Goal: Check status

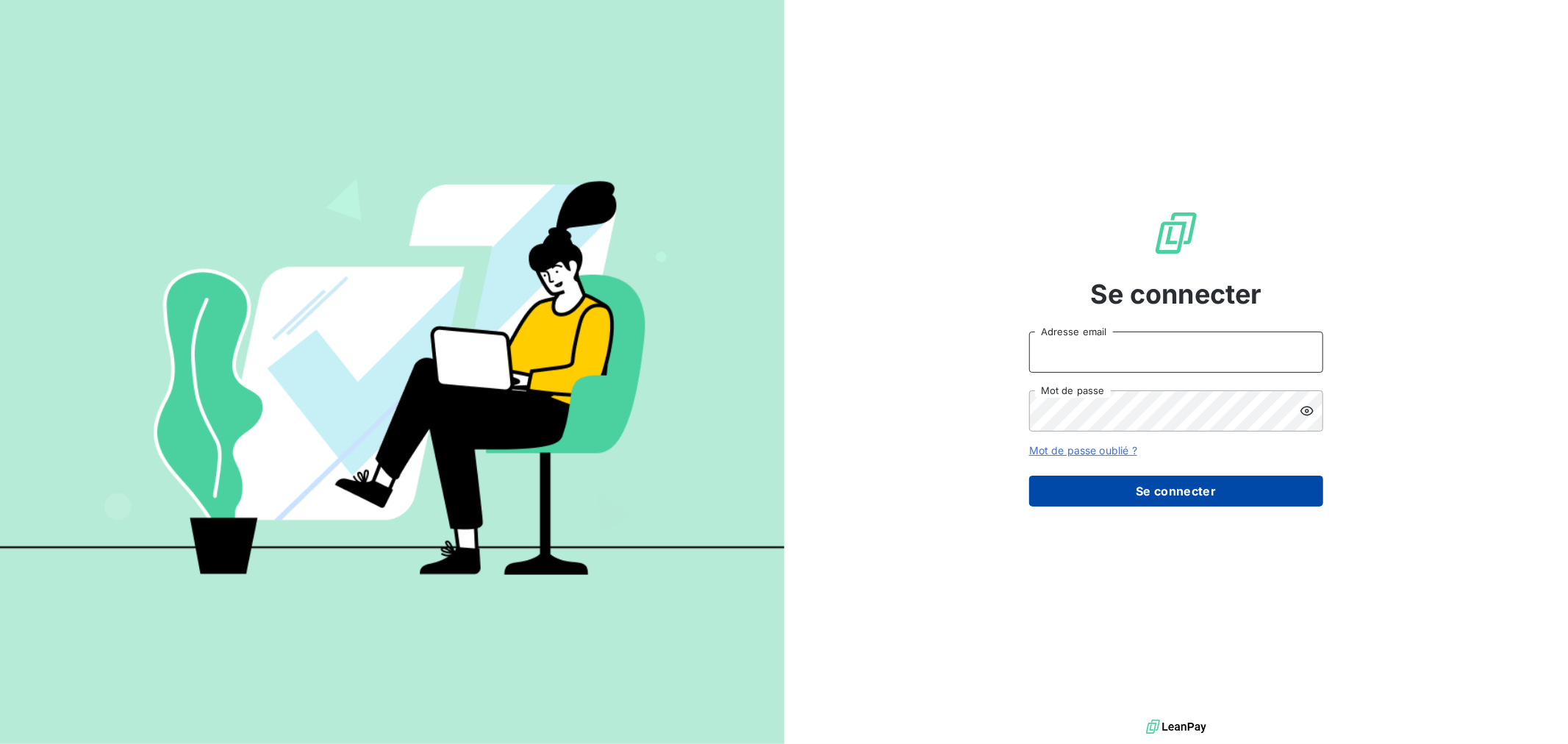
type input "[EMAIL_ADDRESS][DOMAIN_NAME]"
click at [1105, 494] on button "Se connecter" at bounding box center [1176, 490] width 294 height 31
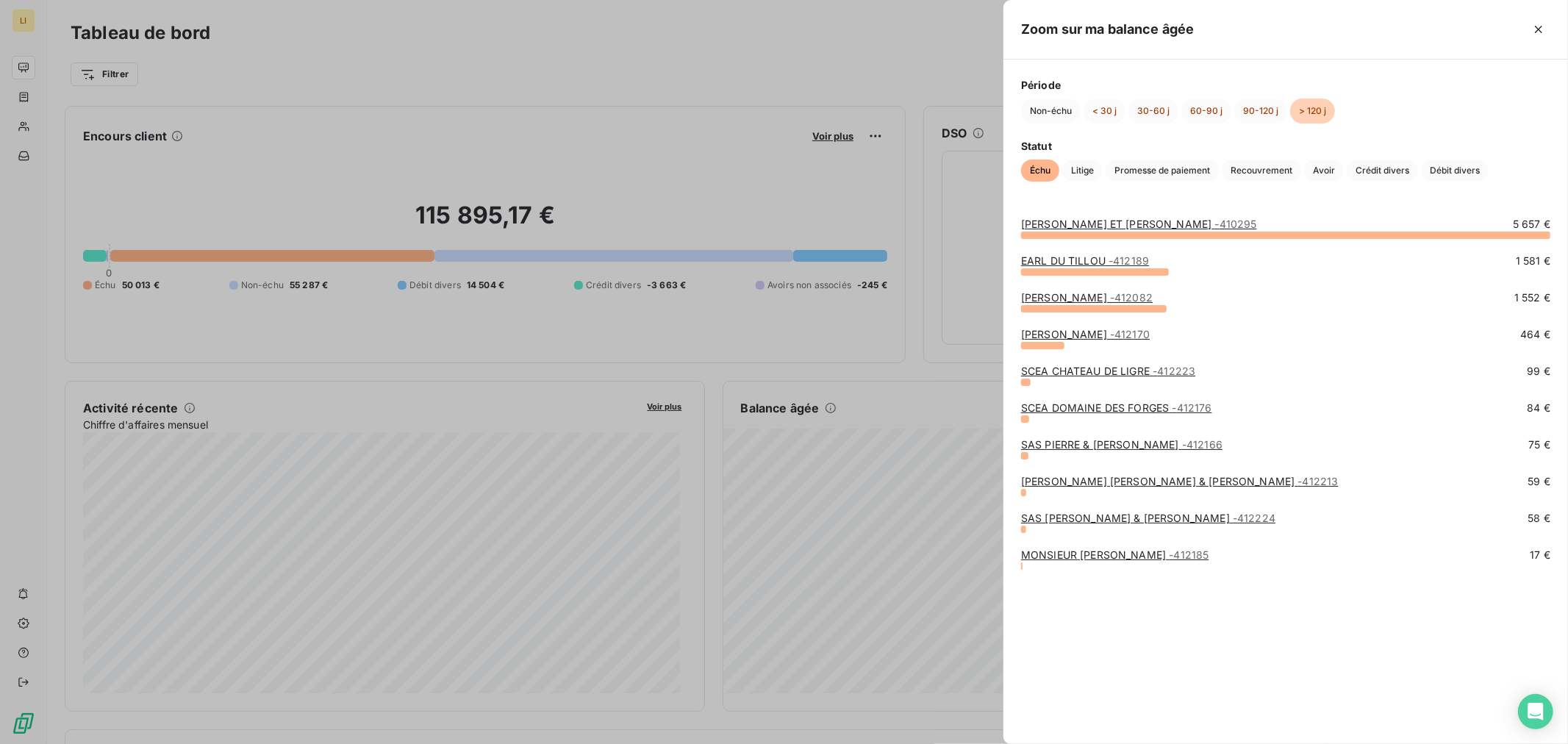
click at [982, 271] on div at bounding box center [784, 372] width 1568 height 744
drag, startPoint x: 1118, startPoint y: 512, endPoint x: 1052, endPoint y: 586, distance: 99.2
click at [1103, 535] on div "SAS [PERSON_NAME] & [PERSON_NAME] - 412224 58 €" at bounding box center [1286, 529] width 529 height 37
click at [1053, 555] on link "MONSIEUR [PERSON_NAME] - 412185" at bounding box center [1115, 555] width 188 height 12
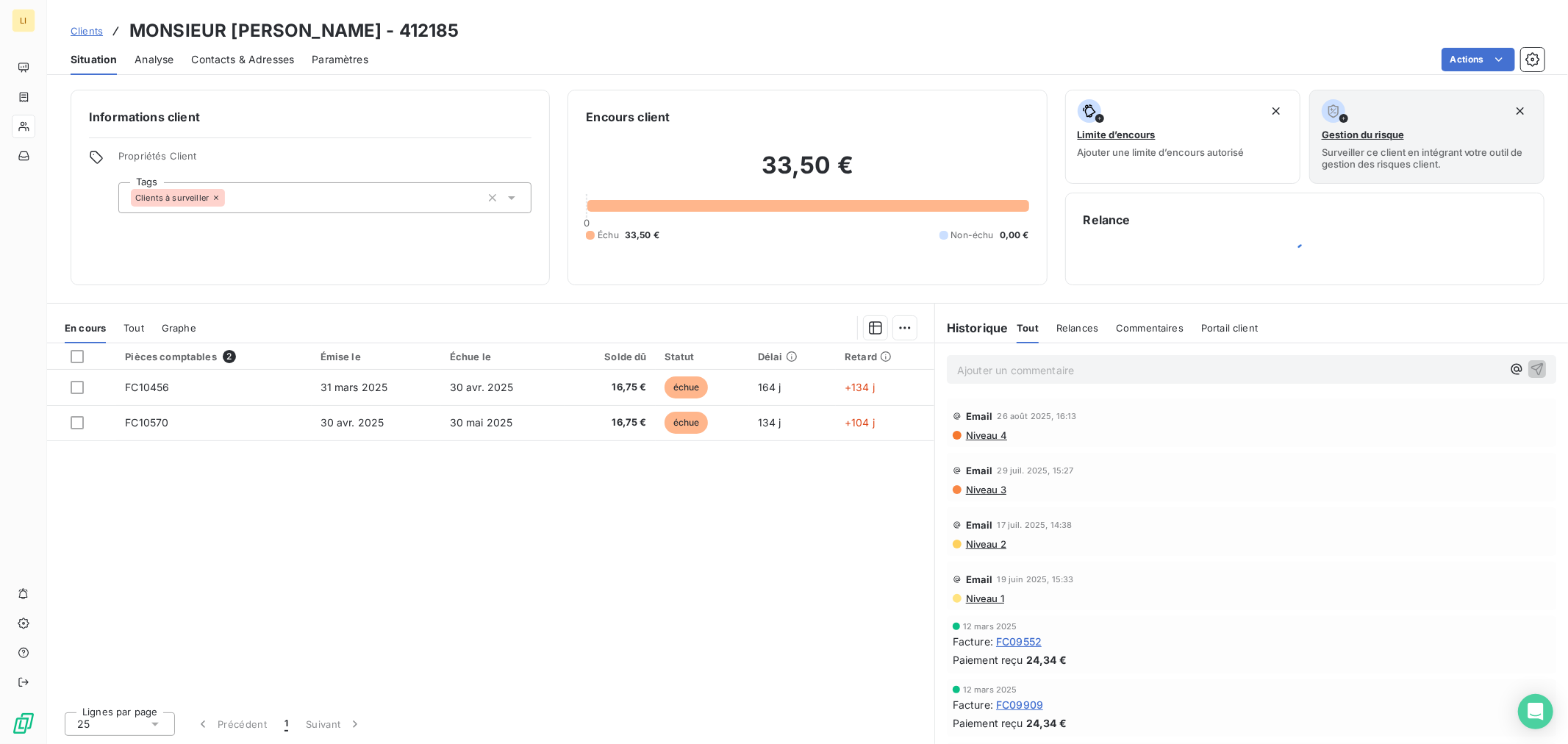
click at [611, 633] on div "Pièces comptables 2 Émise le Échue le Solde dû Statut Délai Retard FC10456 [DAT…" at bounding box center [490, 521] width 887 height 357
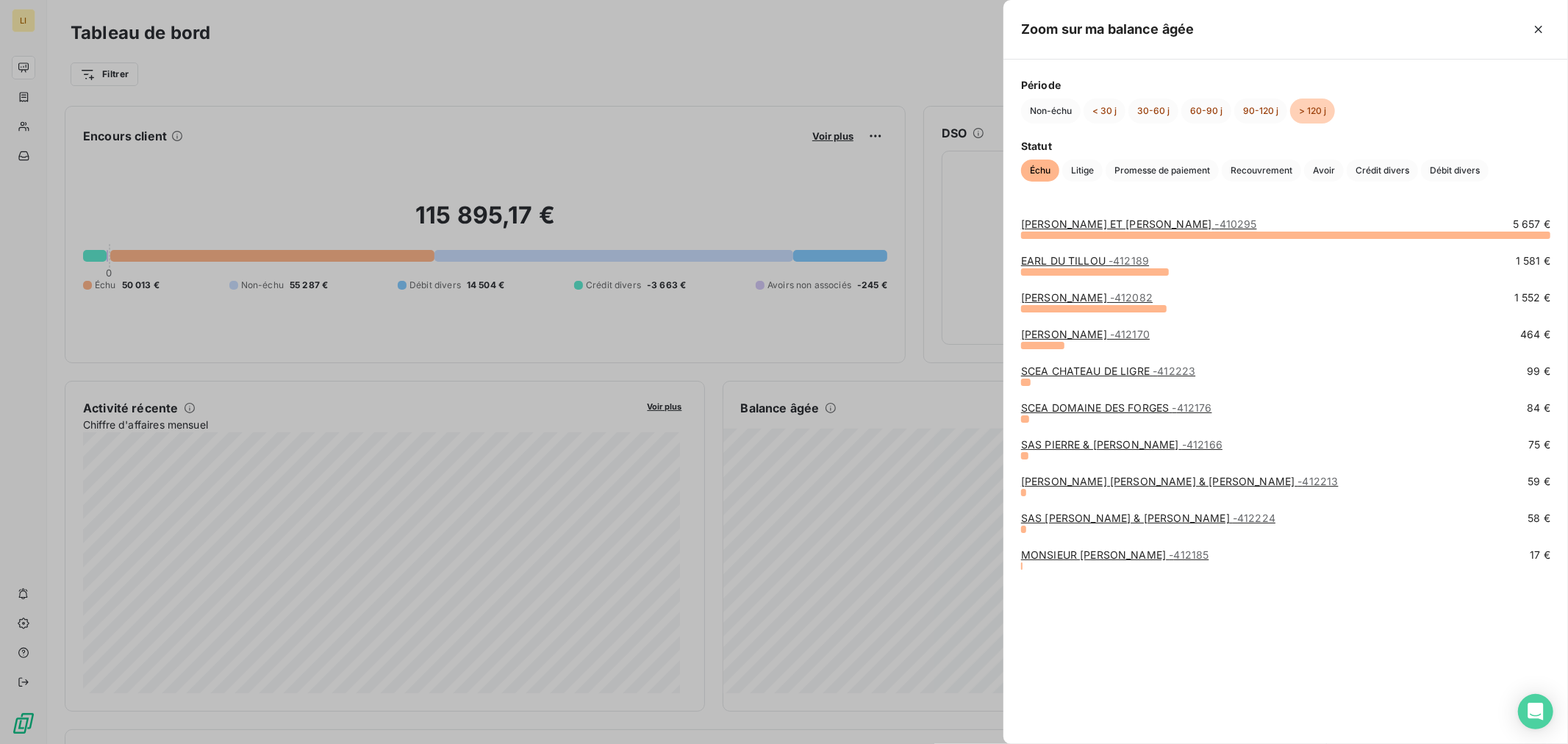
click at [1082, 513] on link "SAS [PERSON_NAME] & [PERSON_NAME] - 412224" at bounding box center [1148, 518] width 254 height 12
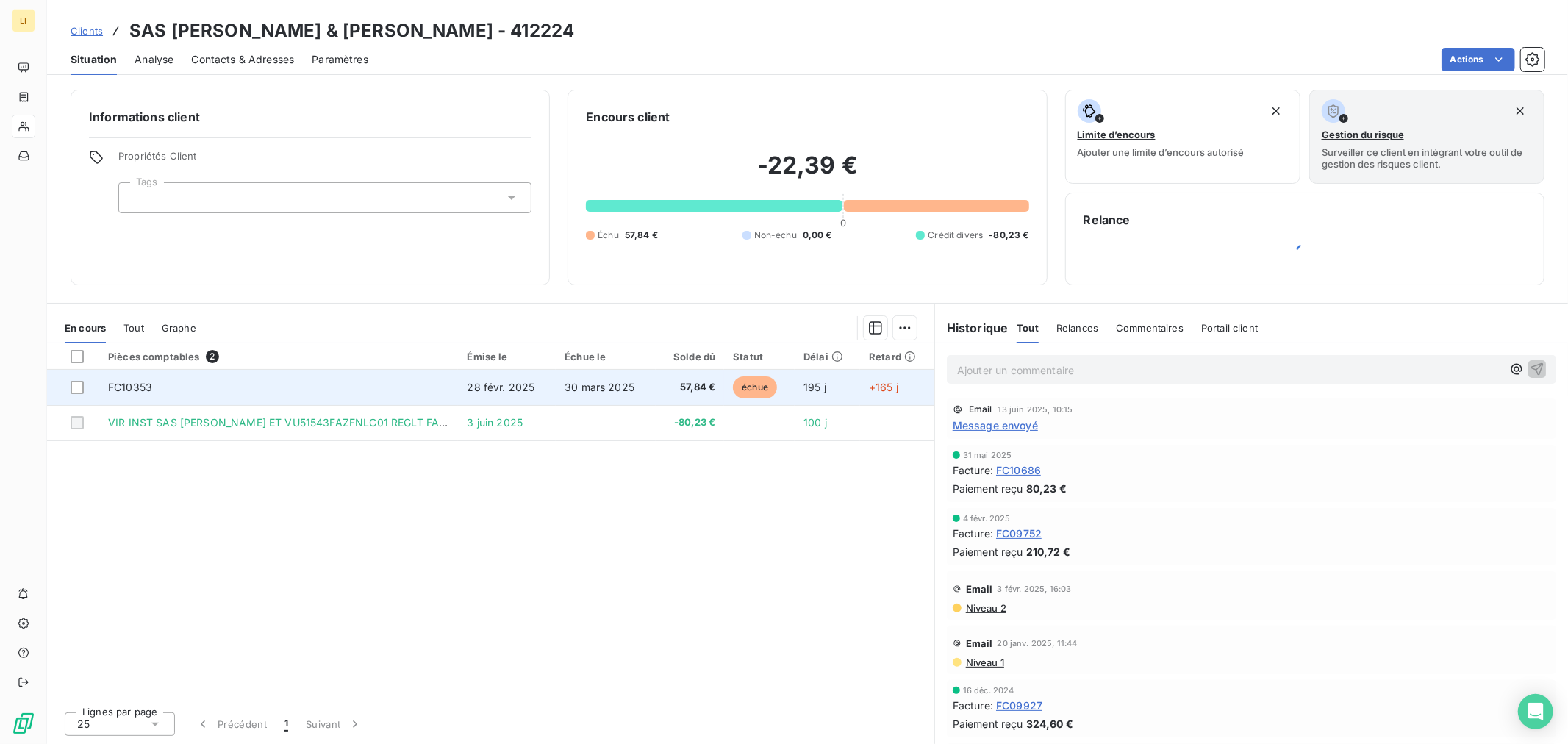
click at [650, 387] on td "30 mars 2025" at bounding box center [605, 387] width 100 height 35
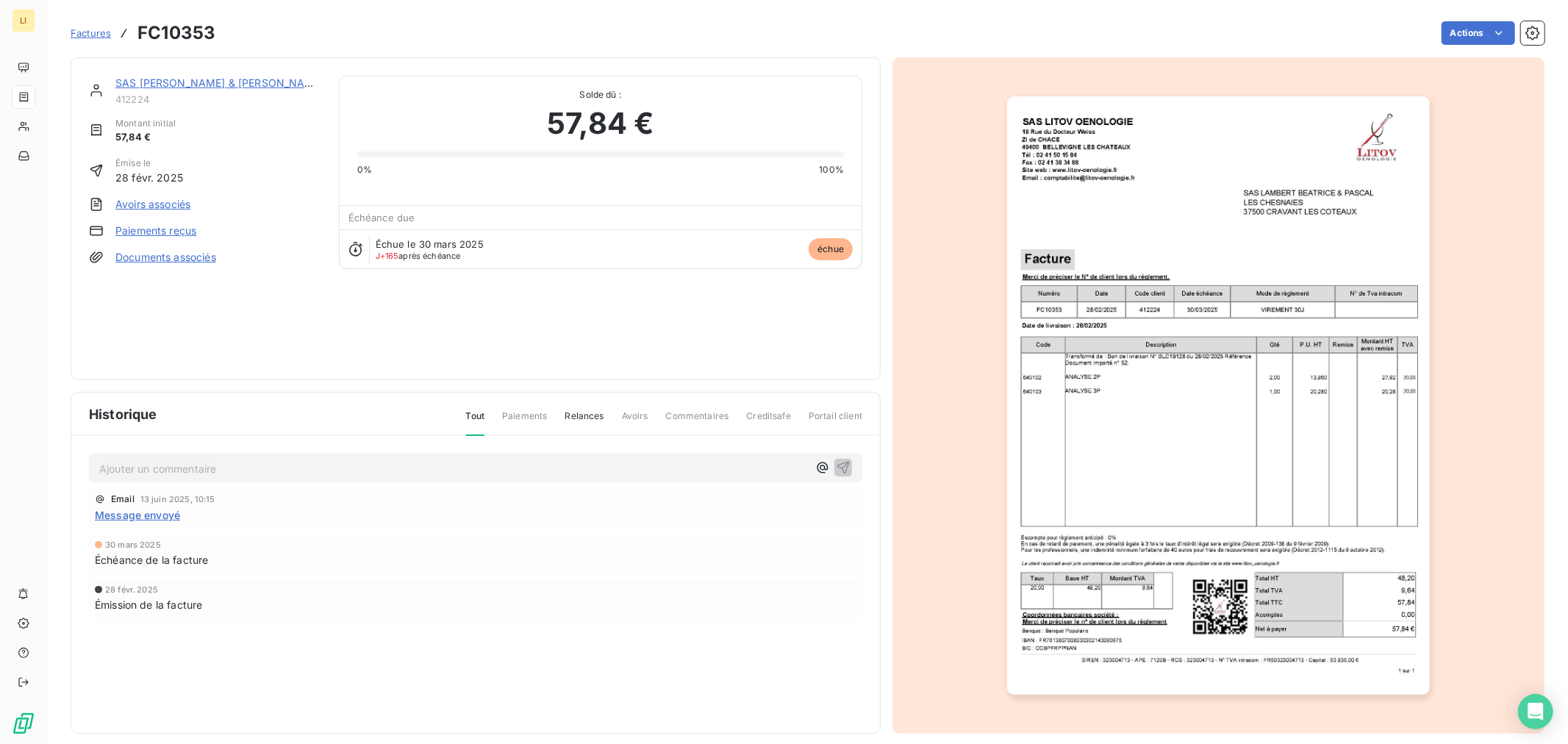
click at [1444, 179] on div at bounding box center [1218, 395] width 652 height 676
